Goal: Go to known website: Access a specific website the user already knows

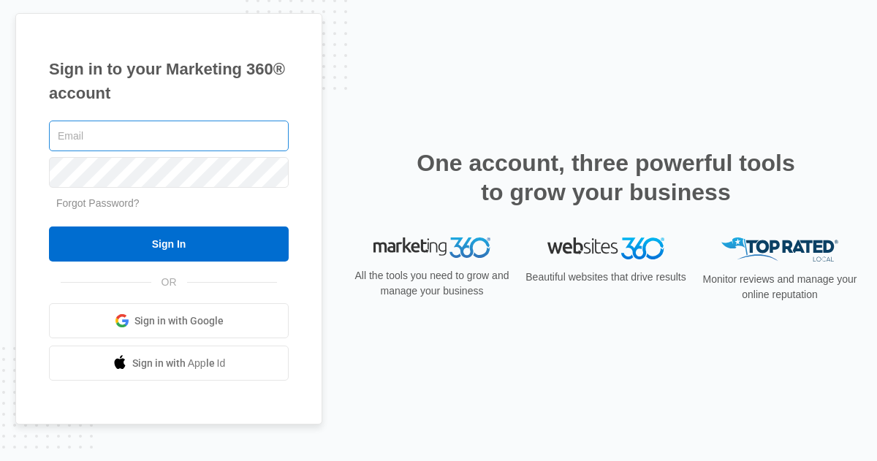
click at [190, 136] on input "text" at bounding box center [169, 136] width 240 height 31
type input "chris@wye-delta.com"
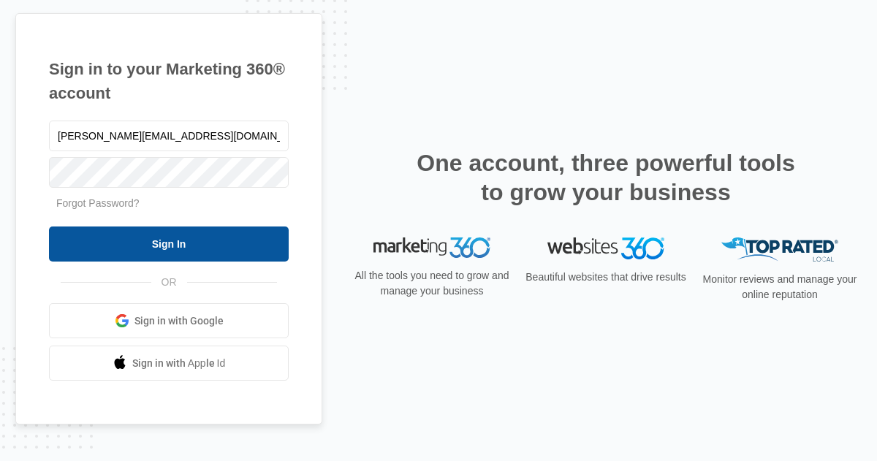
click at [112, 248] on input "Sign In" at bounding box center [169, 243] width 240 height 35
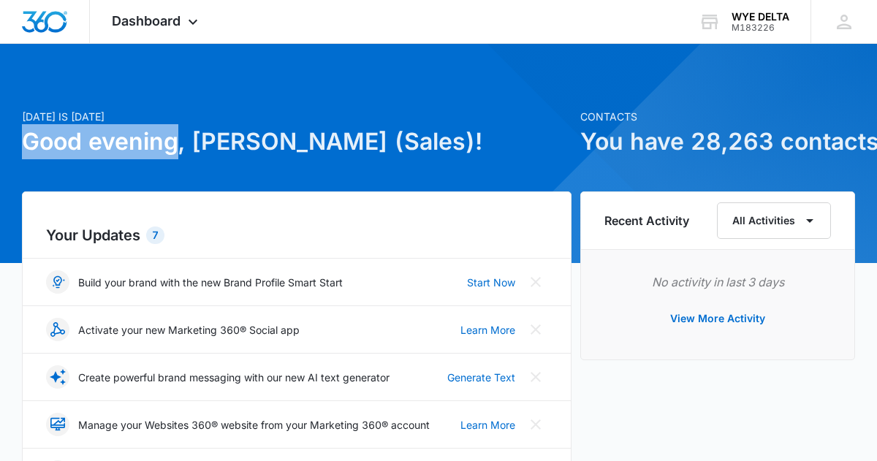
drag, startPoint x: 27, startPoint y: 145, endPoint x: 174, endPoint y: 148, distance: 146.8
click at [174, 148] on h1 "Good evening, [PERSON_NAME] (Sales)!" at bounding box center [296, 141] width 549 height 35
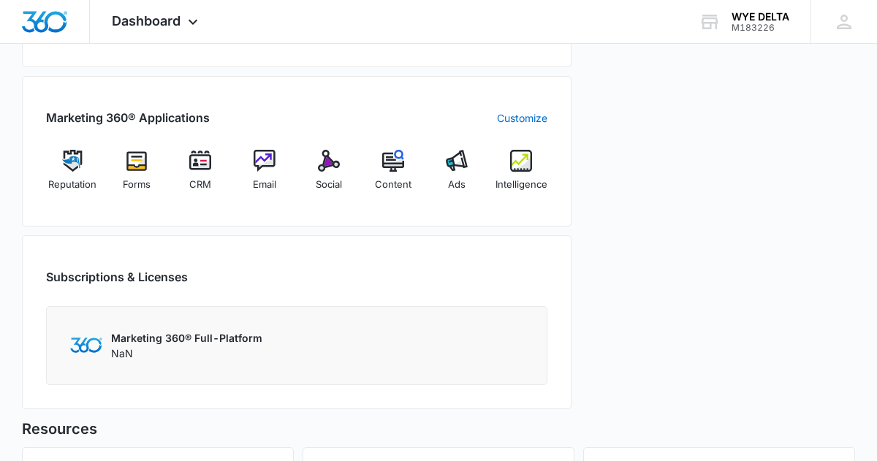
scroll to position [536, 0]
click at [265, 159] on img at bounding box center [264, 160] width 22 height 22
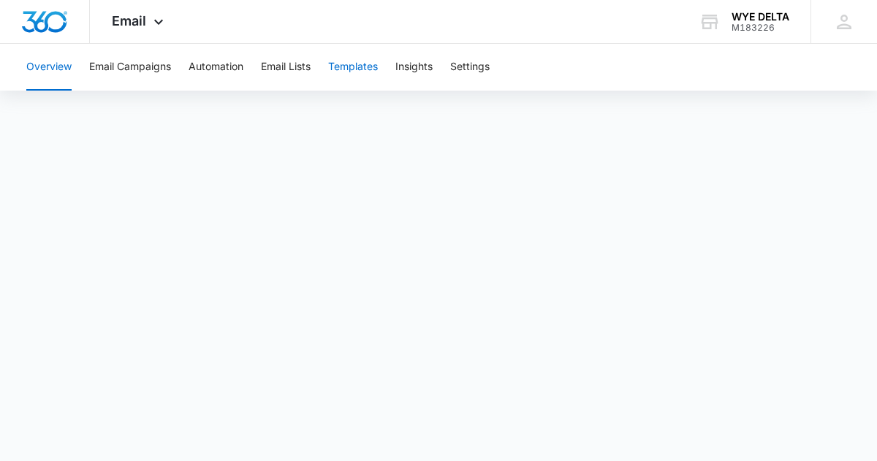
click at [359, 70] on button "Templates" at bounding box center [353, 67] width 50 height 47
